Goal: Information Seeking & Learning: Learn about a topic

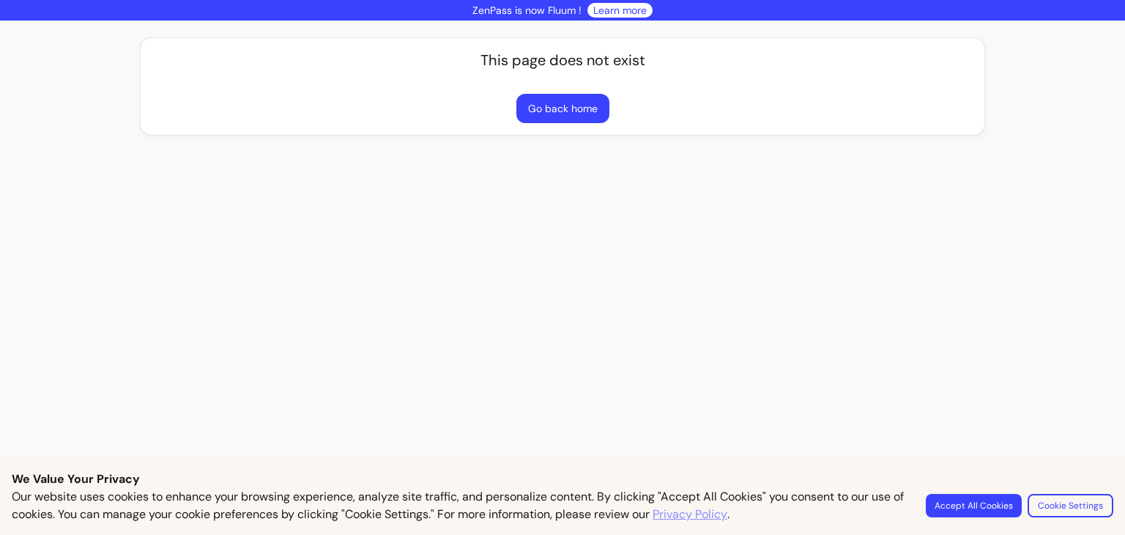
click at [571, 109] on button "Go back home" at bounding box center [562, 108] width 93 height 29
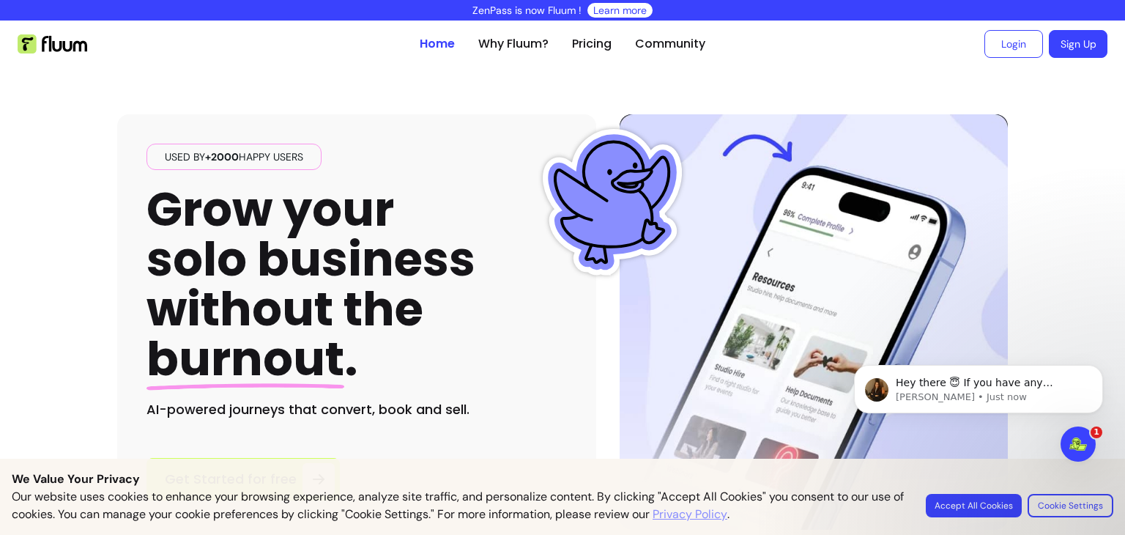
click at [579, 316] on div "Used by +2000 happy users Grow your solo business without the burnout . AI-powe…" at bounding box center [356, 321] width 479 height 415
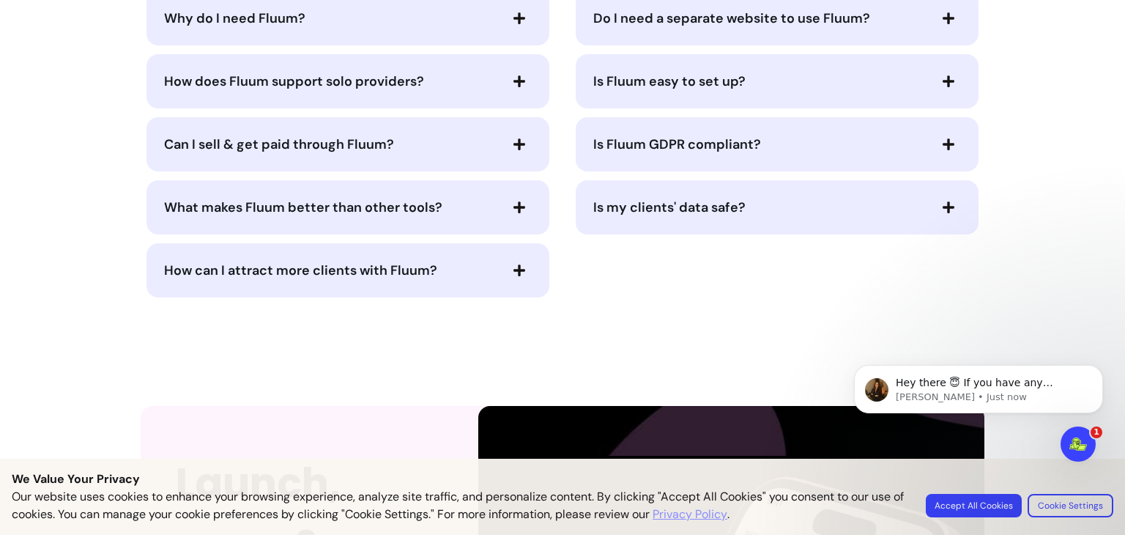
scroll to position [3303, 0]
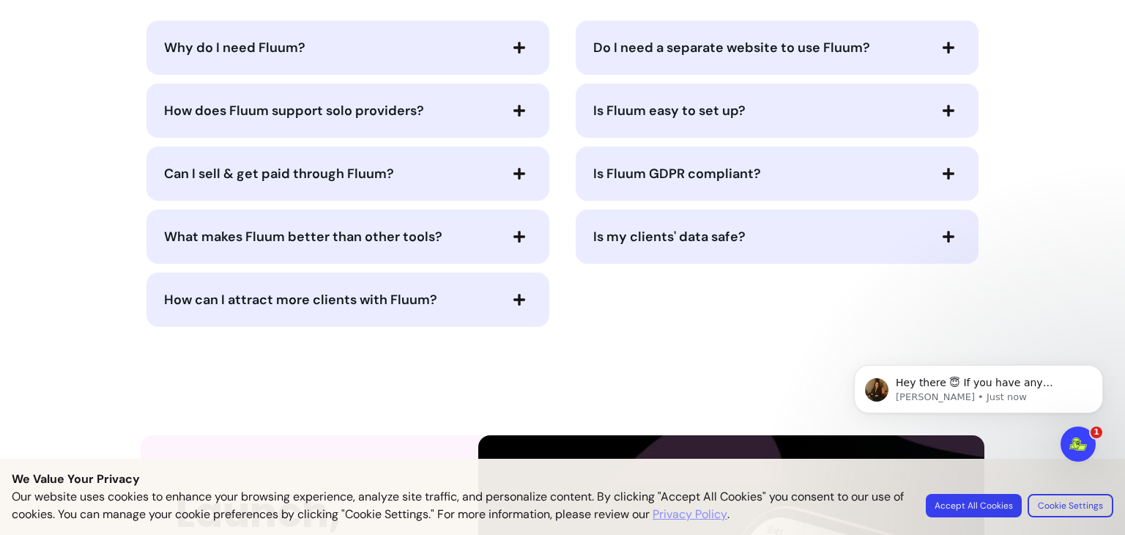
click at [326, 116] on span "How does Fluum support solo providers?" at bounding box center [294, 111] width 260 height 18
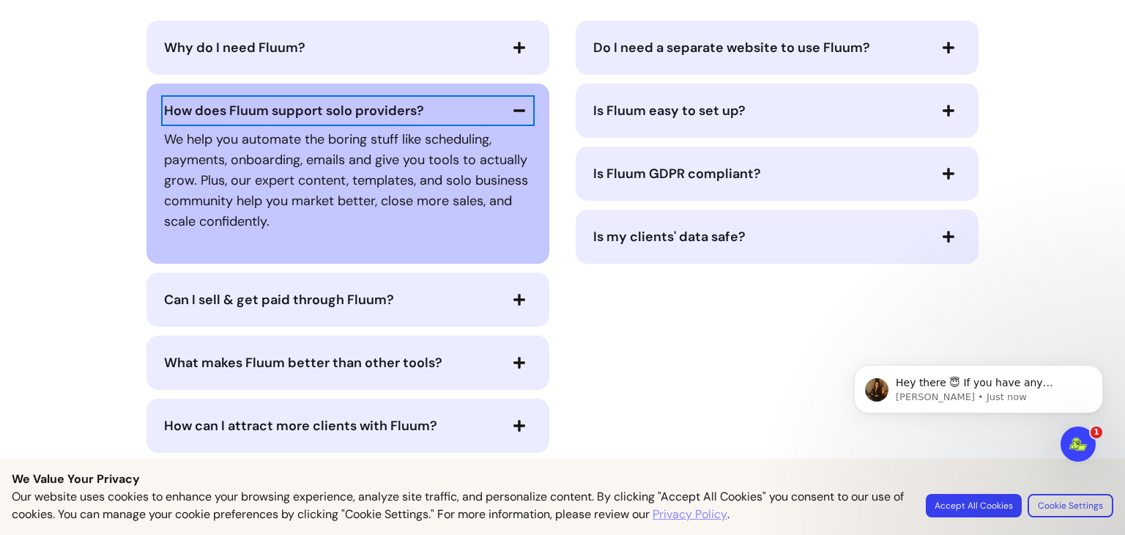
click at [341, 154] on p "We help you automate the boring stuff like scheduling, payments, onboarding, em…" at bounding box center [348, 180] width 368 height 103
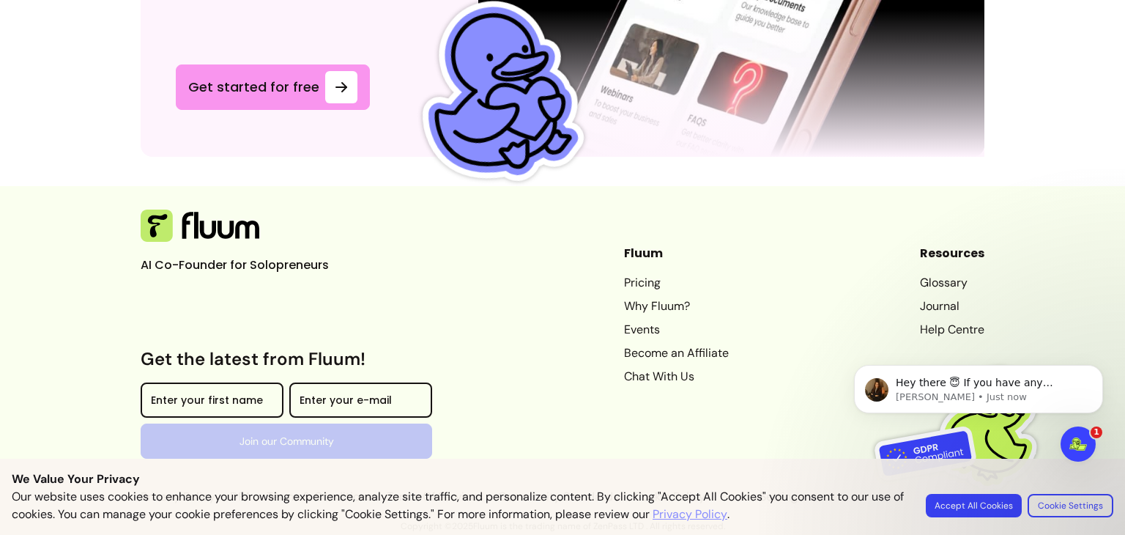
scroll to position [4277, 0]
click at [632, 283] on link "Pricing" at bounding box center [676, 283] width 105 height 18
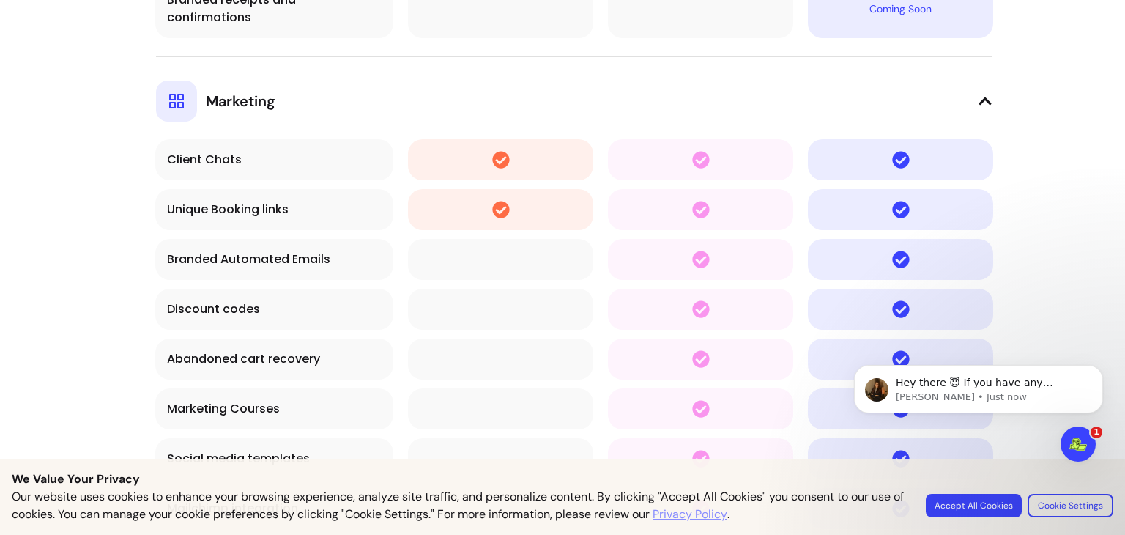
scroll to position [4654, 0]
